Goal: Information Seeking & Learning: Compare options

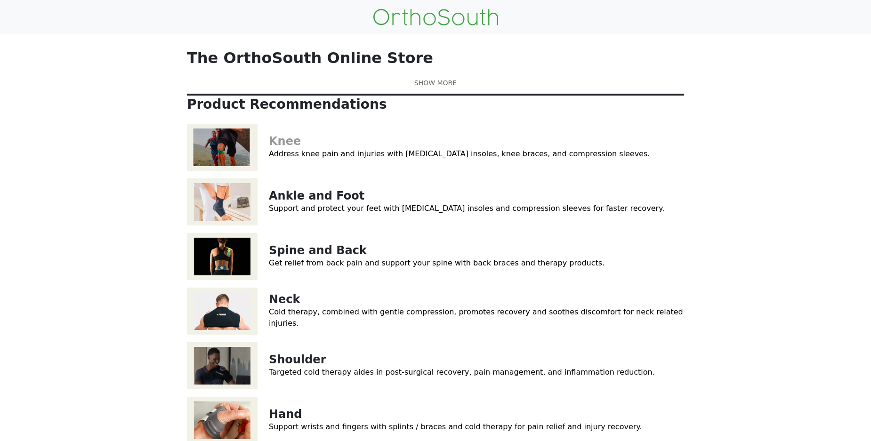
click at [282, 148] on link "Knee" at bounding box center [285, 141] width 32 height 13
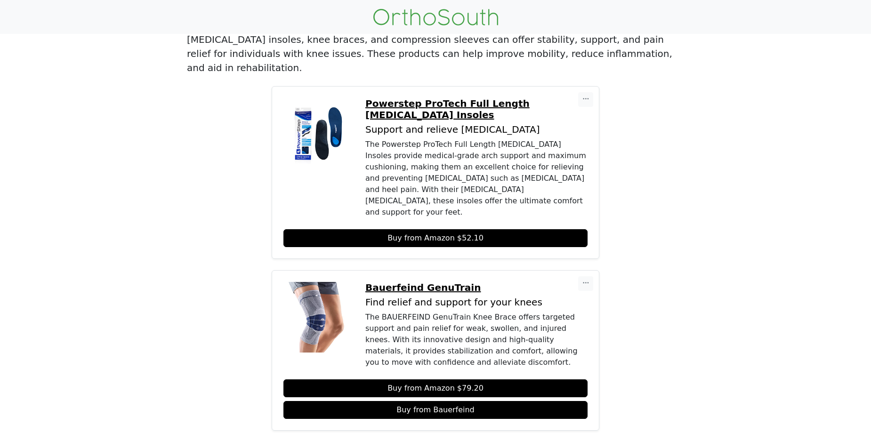
scroll to position [141, 0]
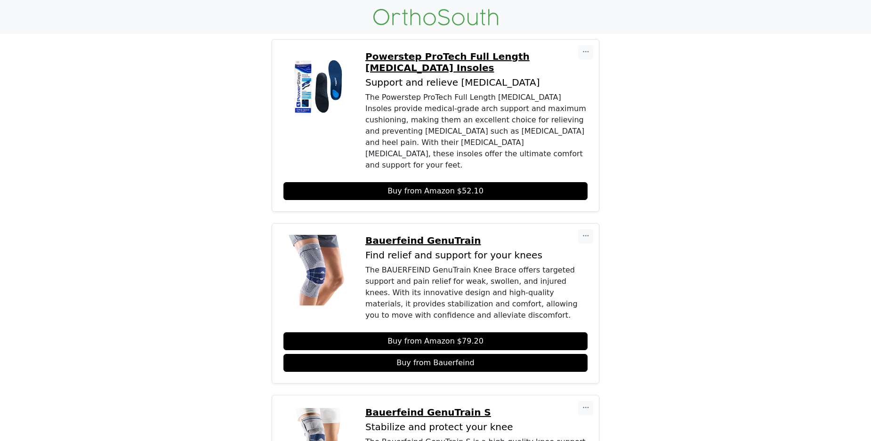
click at [394, 235] on p "Bauerfeind GenuTrain" at bounding box center [476, 240] width 222 height 11
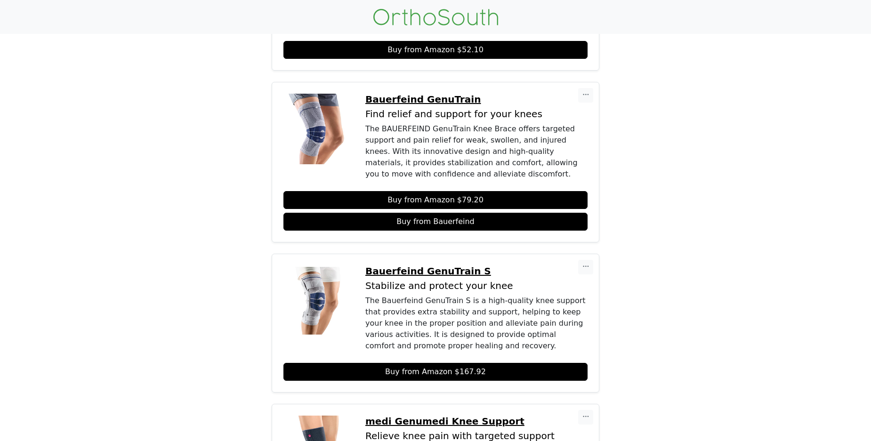
scroll to position [235, 0]
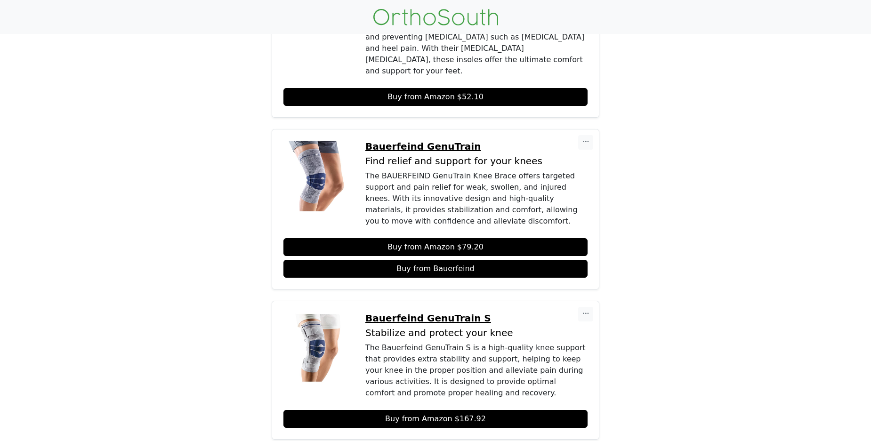
click at [431, 313] on p "Bauerfeind GenuTrain S" at bounding box center [476, 318] width 222 height 11
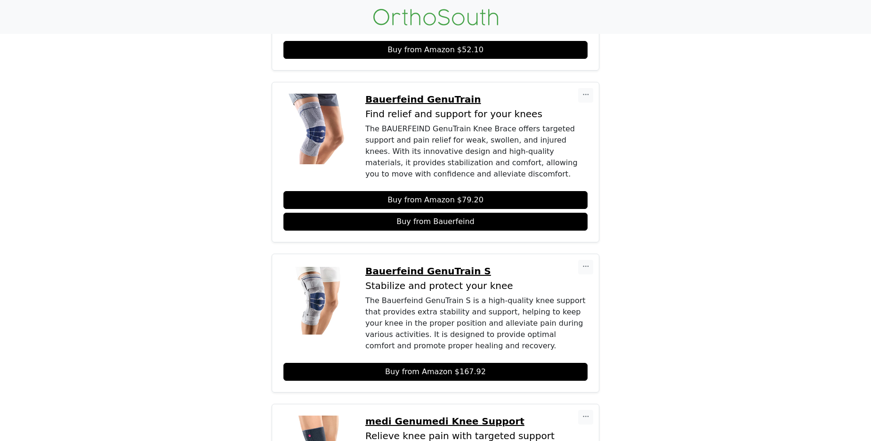
scroll to position [471, 0]
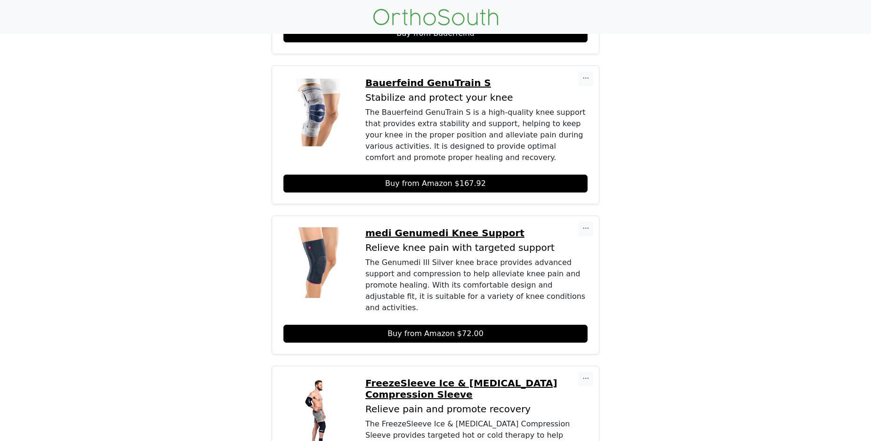
click at [406, 227] on p "medi Genumedi Knee Support" at bounding box center [476, 232] width 222 height 11
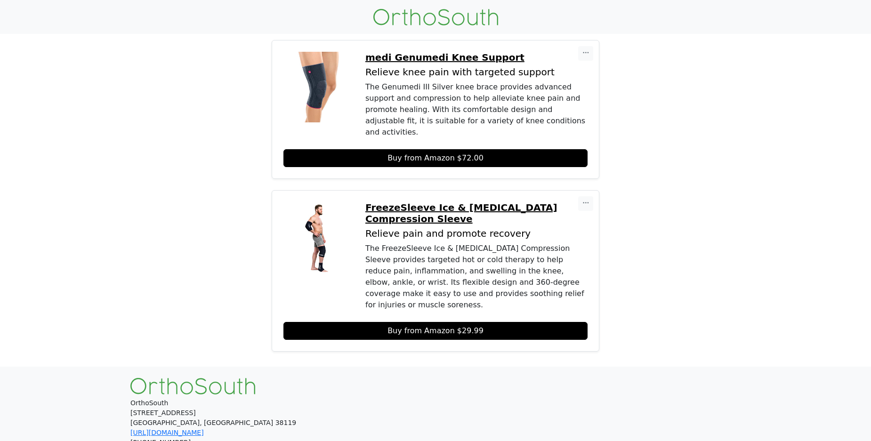
click at [419, 202] on p "FreezeSleeve Ice & [MEDICAL_DATA] Compression Sleeve" at bounding box center [476, 213] width 222 height 23
